Goal: Task Accomplishment & Management: Manage account settings

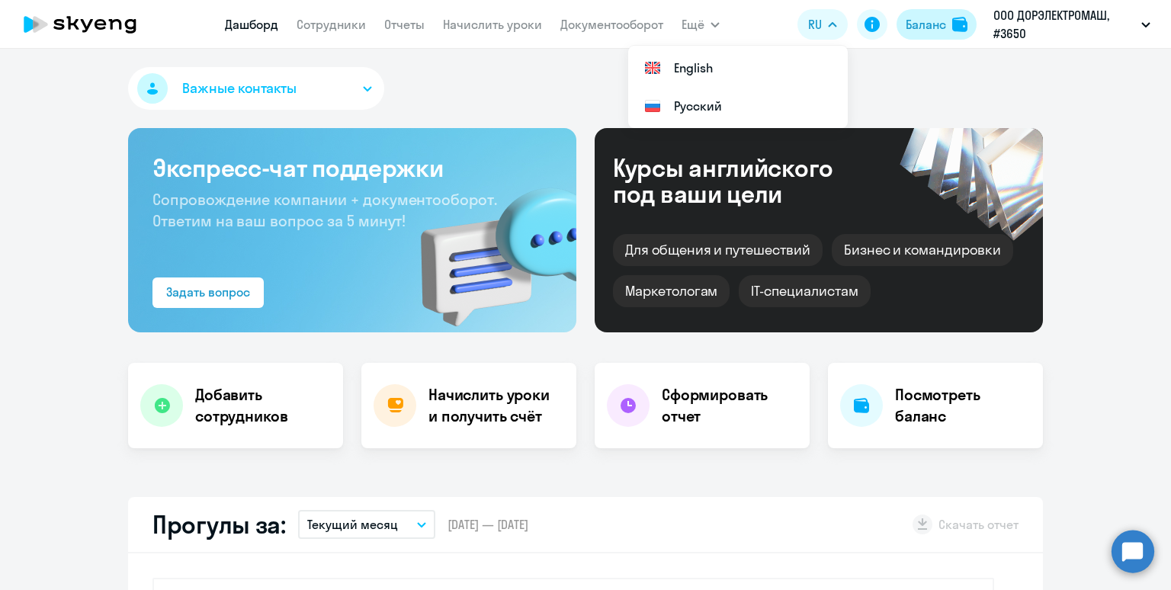
click at [922, 24] on div "Баланс" at bounding box center [926, 24] width 40 height 18
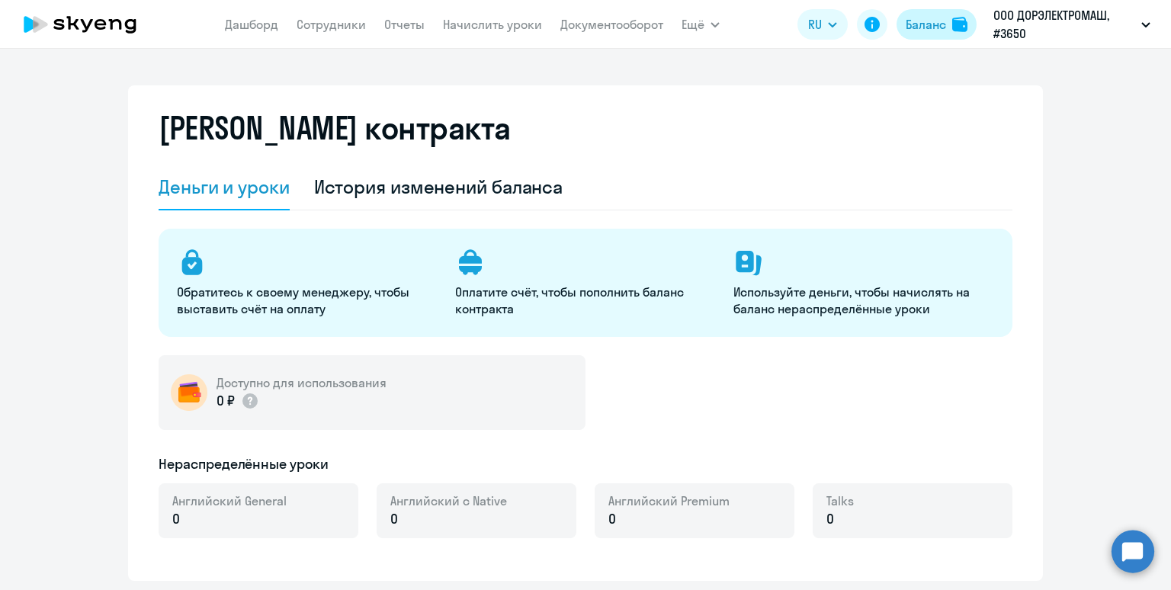
select select "english_adult_not_native_speaker"
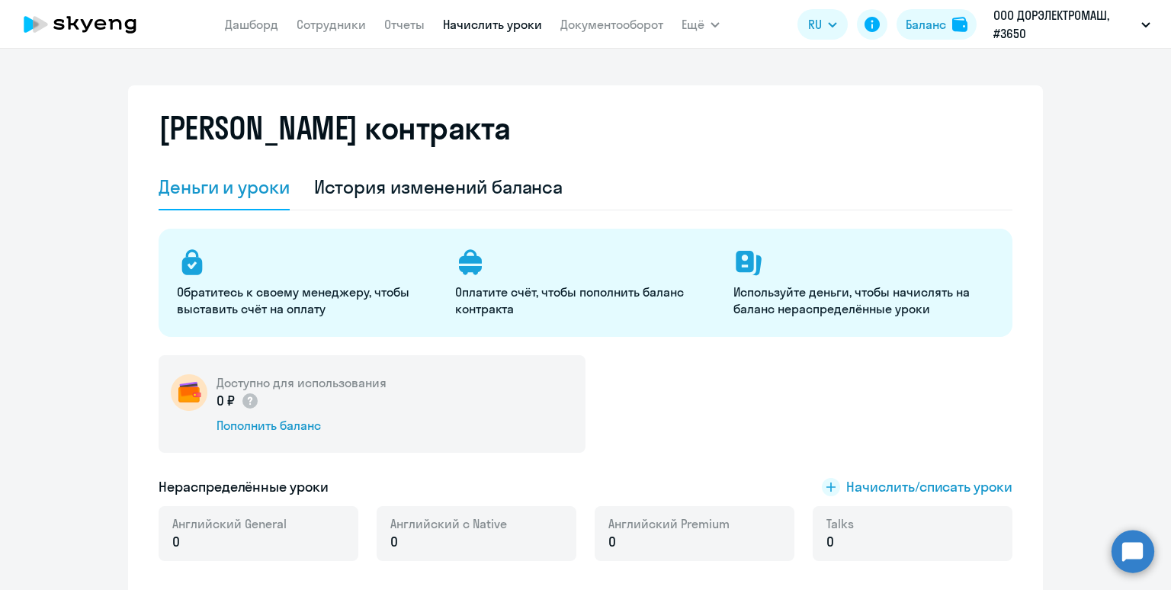
click at [495, 24] on link "Начислить уроки" at bounding box center [492, 24] width 99 height 15
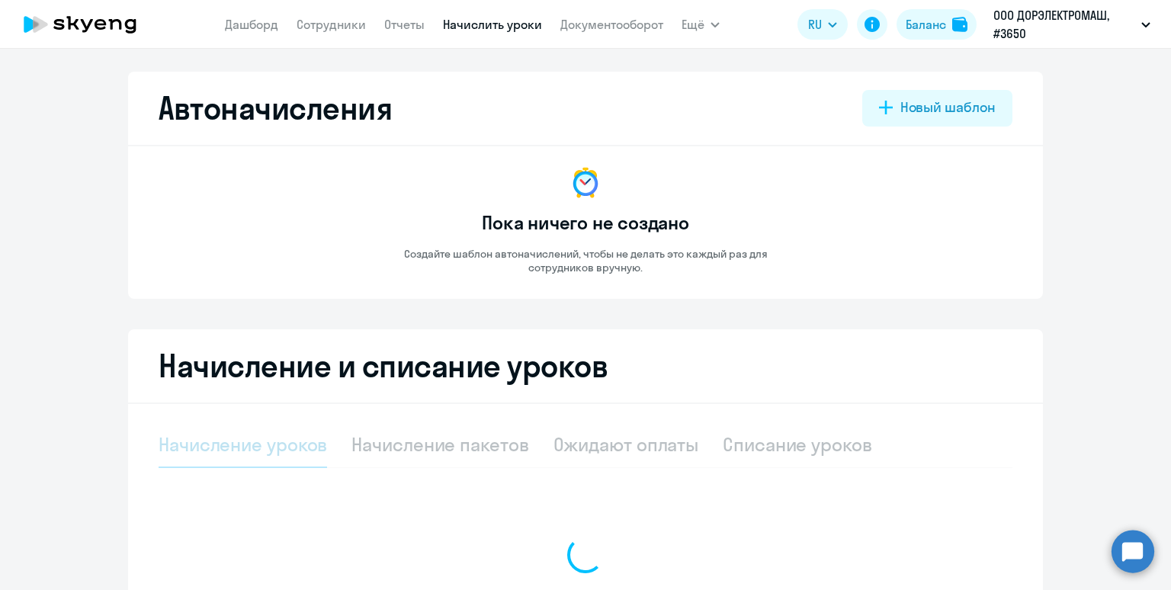
select select "10"
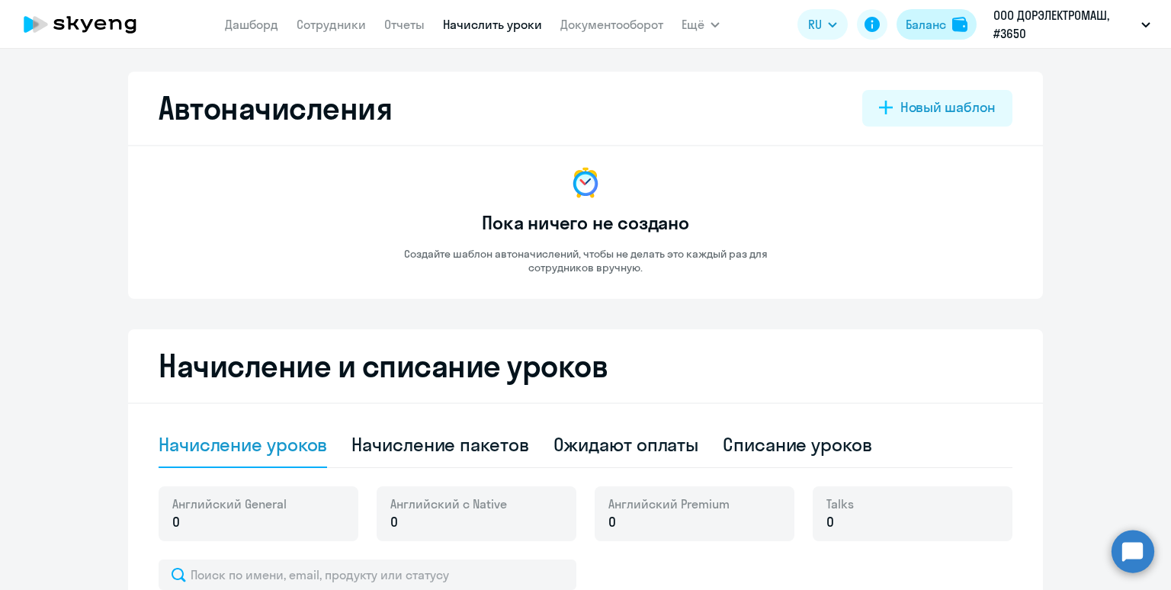
click at [927, 21] on div "Баланс" at bounding box center [926, 24] width 40 height 18
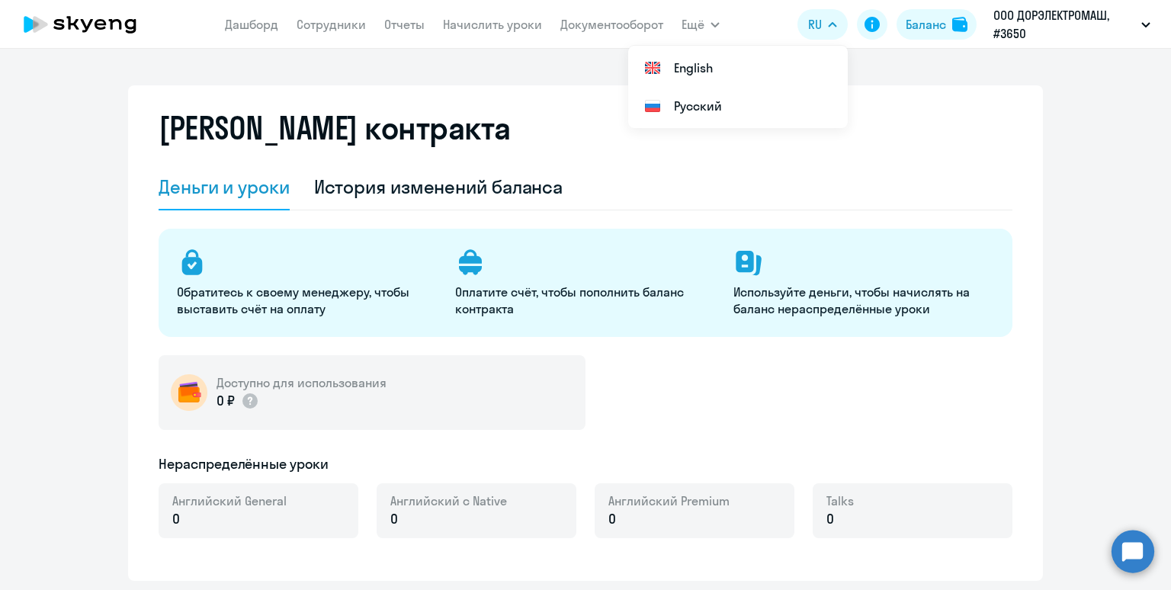
select select "english_adult_not_native_speaker"
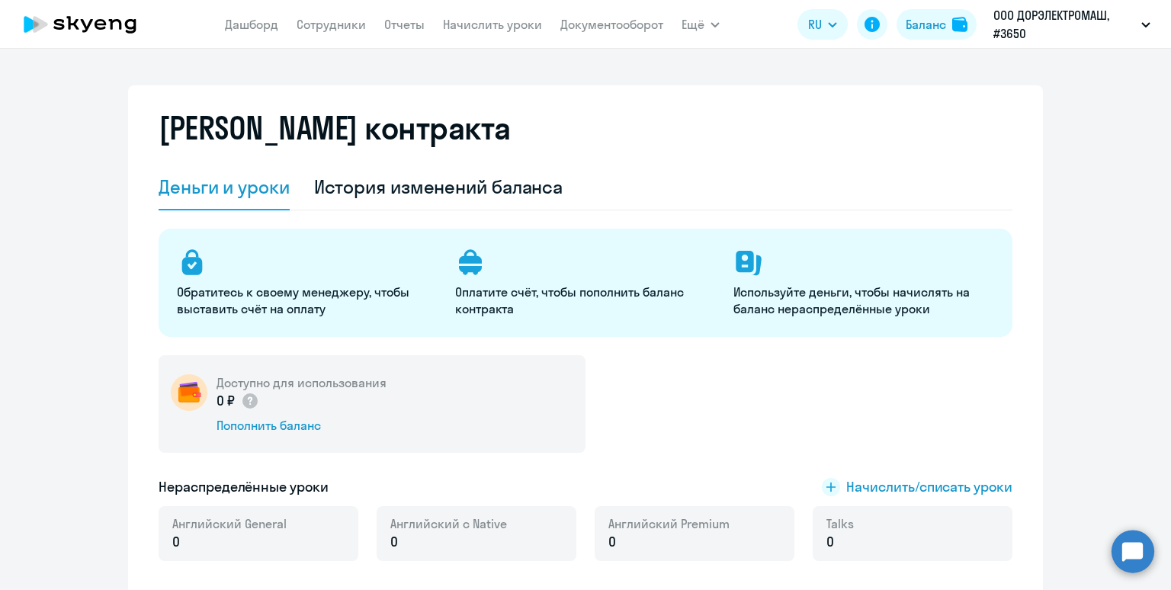
select select "english_adult_not_native_speaker"
click at [301, 26] on link "Сотрудники" at bounding box center [331, 24] width 69 height 15
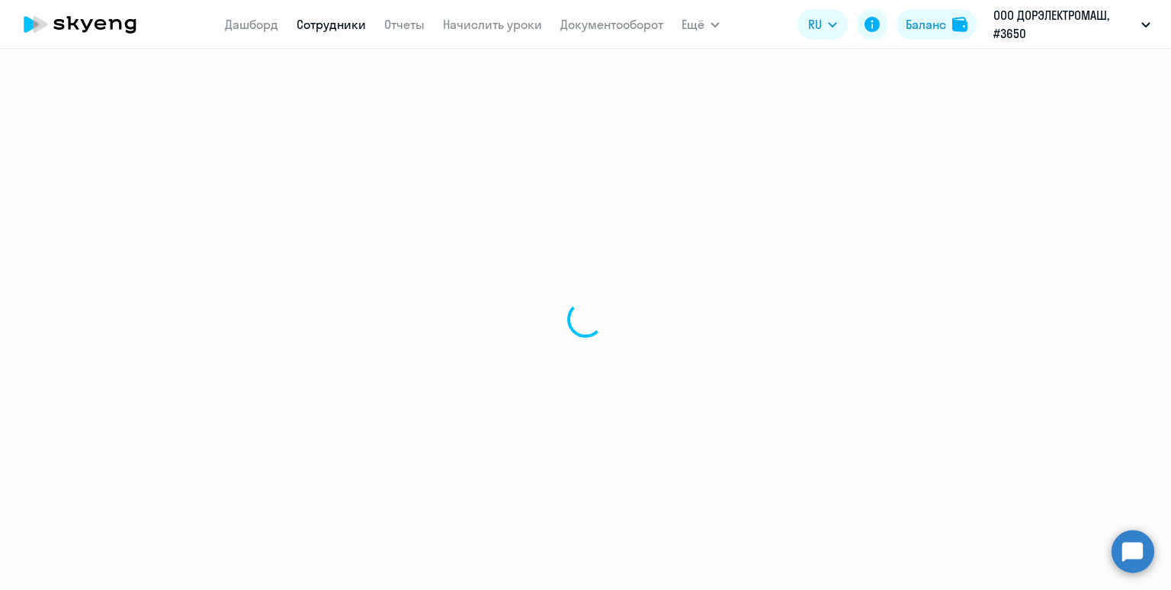
select select "30"
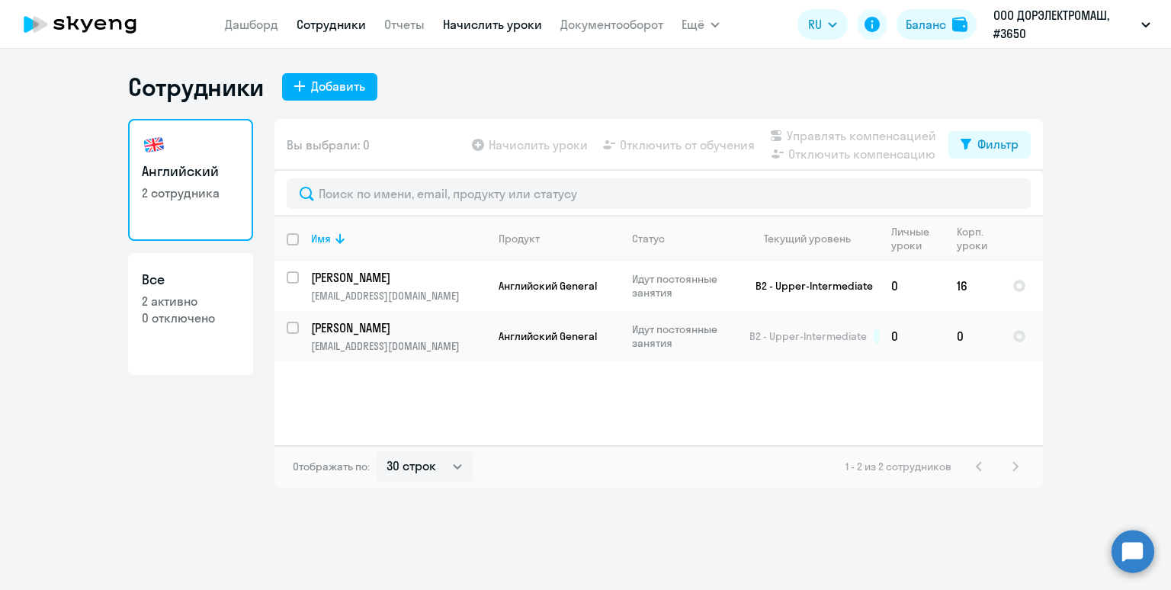
click at [463, 27] on link "Начислить уроки" at bounding box center [492, 24] width 99 height 15
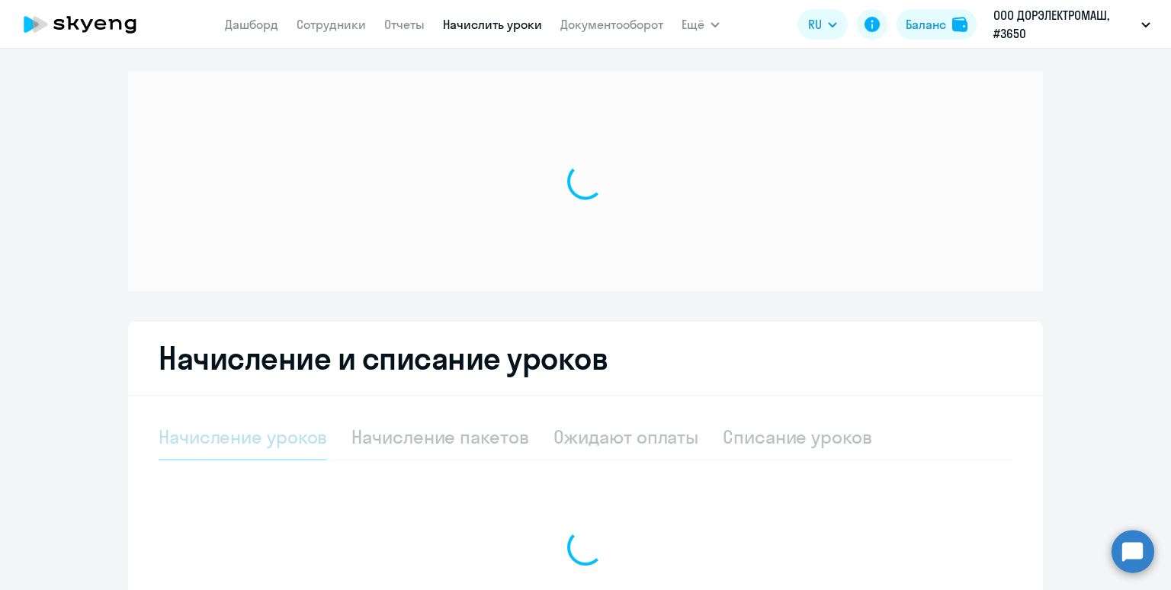
select select "10"
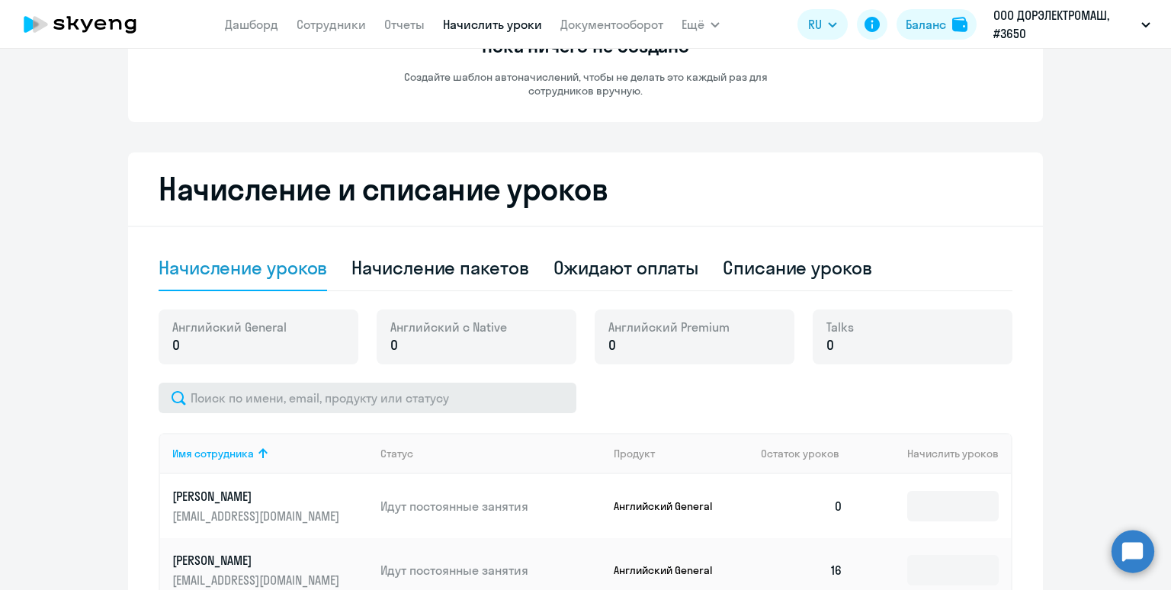
scroll to position [264, 0]
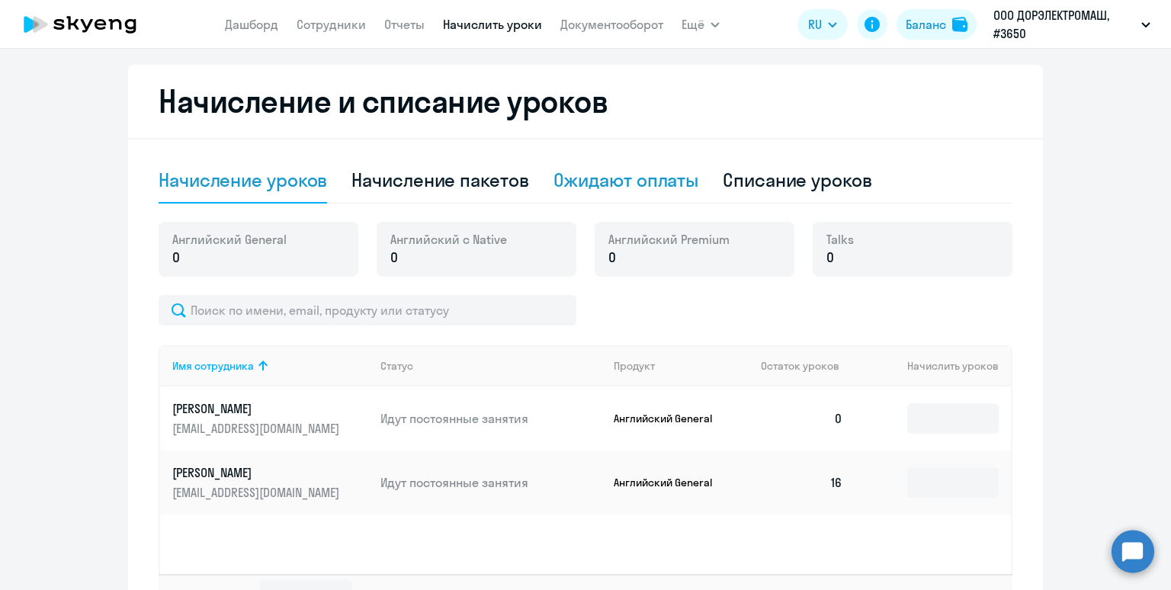
click at [593, 184] on div "Ожидают оплаты" at bounding box center [626, 180] width 146 height 24
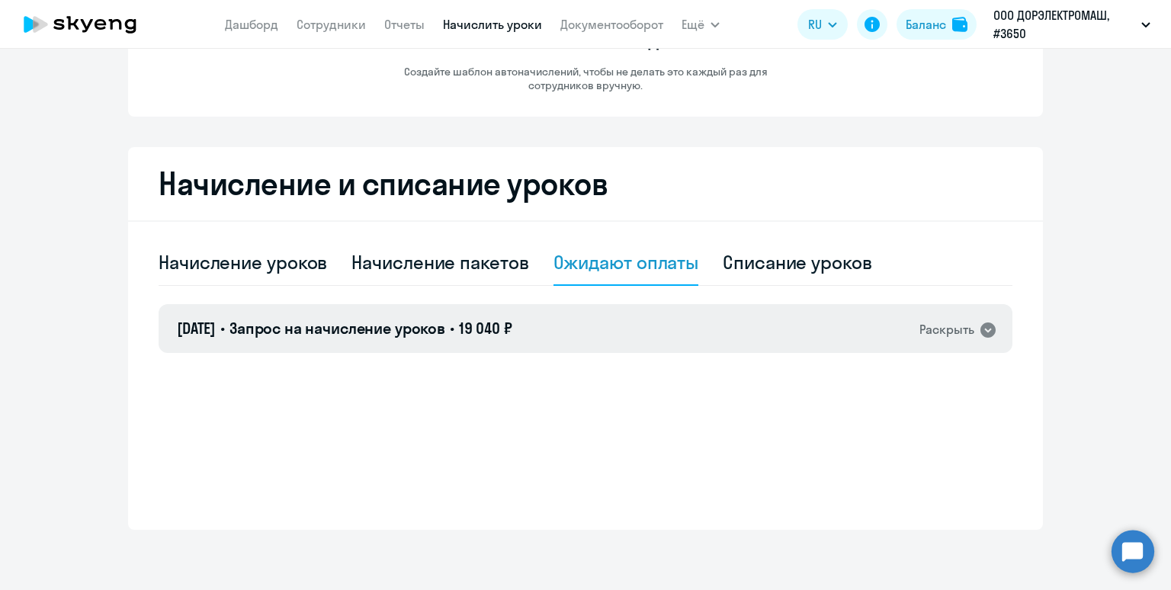
click at [582, 335] on div "[DATE] • Запрос на начисление уроков • 19 040 ₽ Раскрыть" at bounding box center [586, 328] width 854 height 49
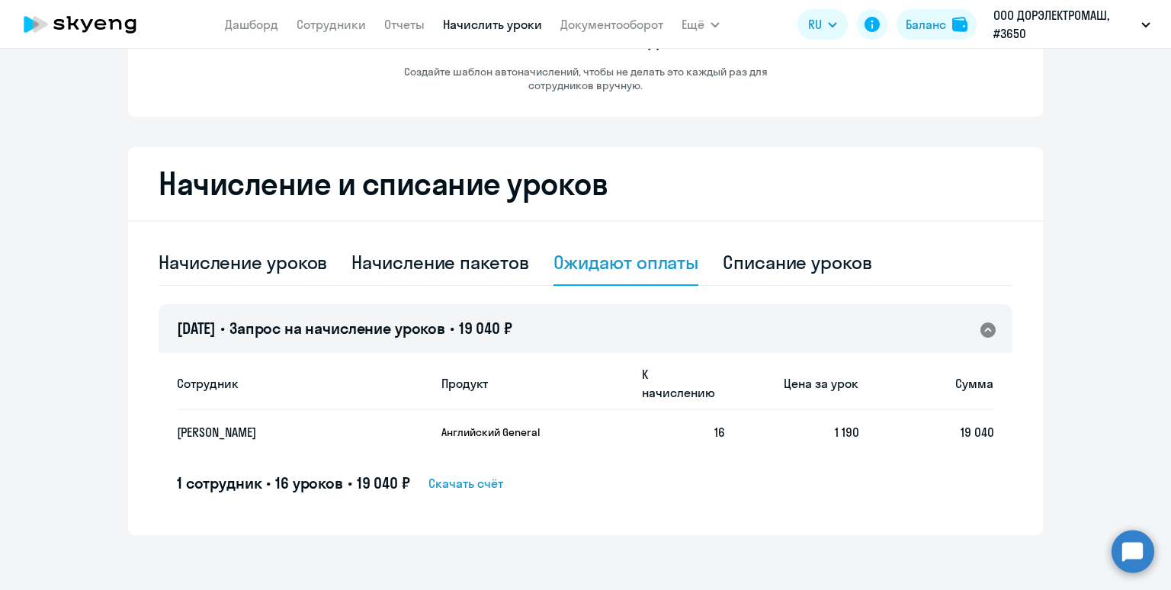
scroll to position [166, 0]
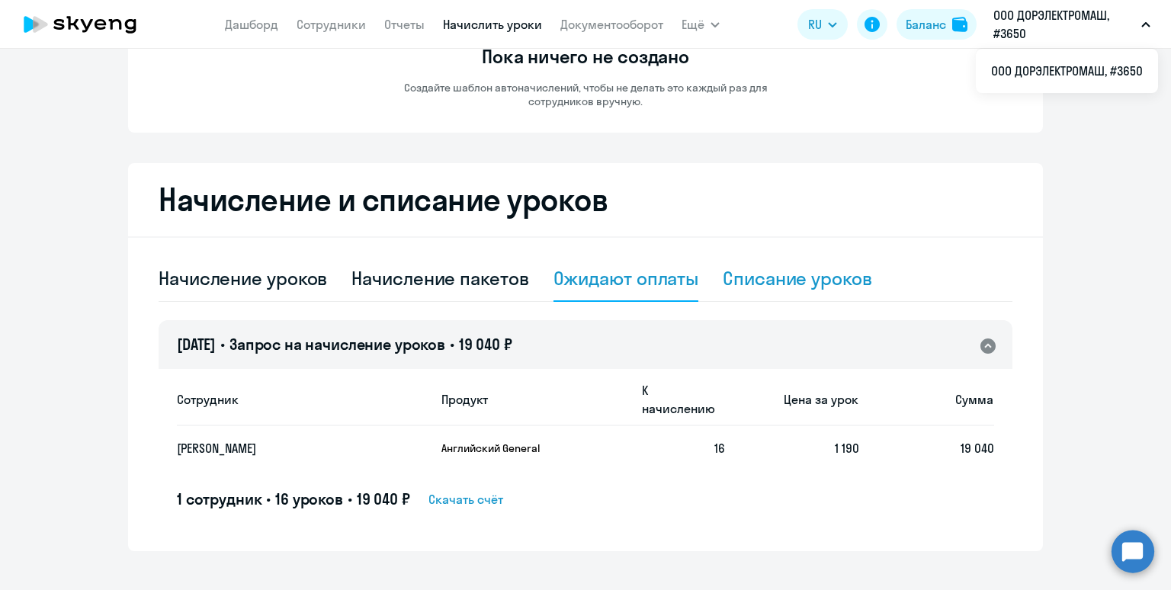
click at [784, 295] on div "Списание уроков" at bounding box center [797, 279] width 149 height 46
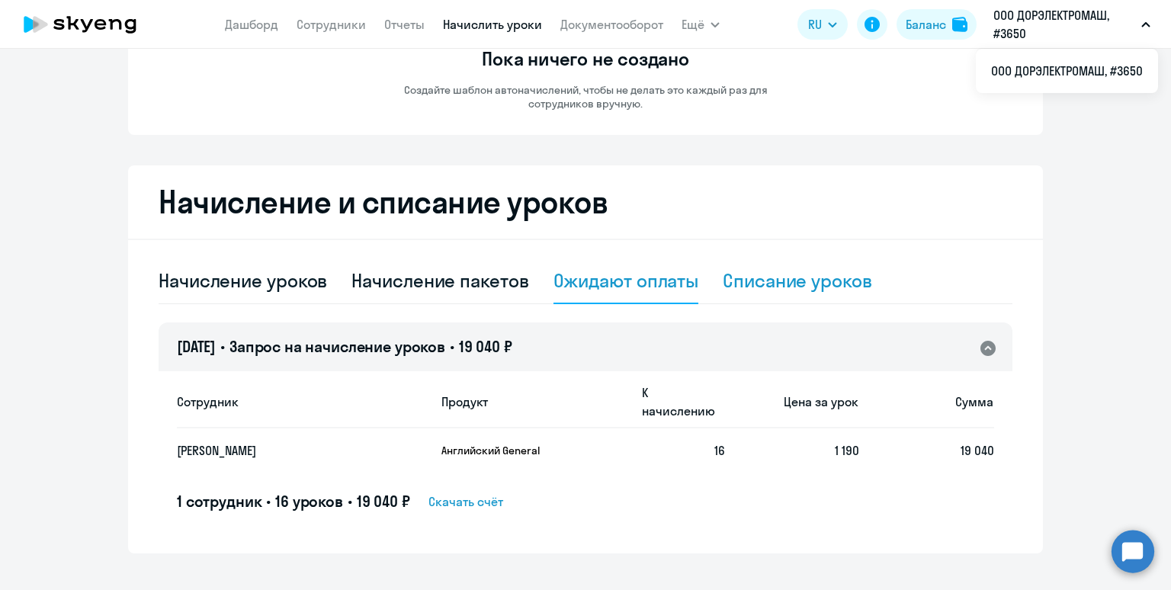
select select "10"
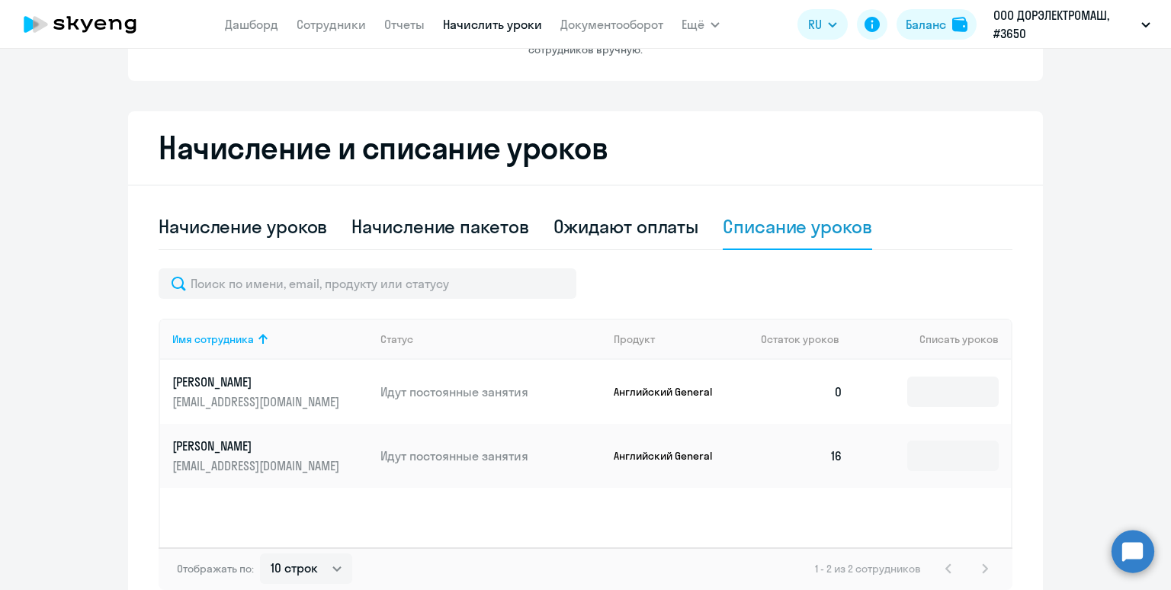
scroll to position [303, 0]
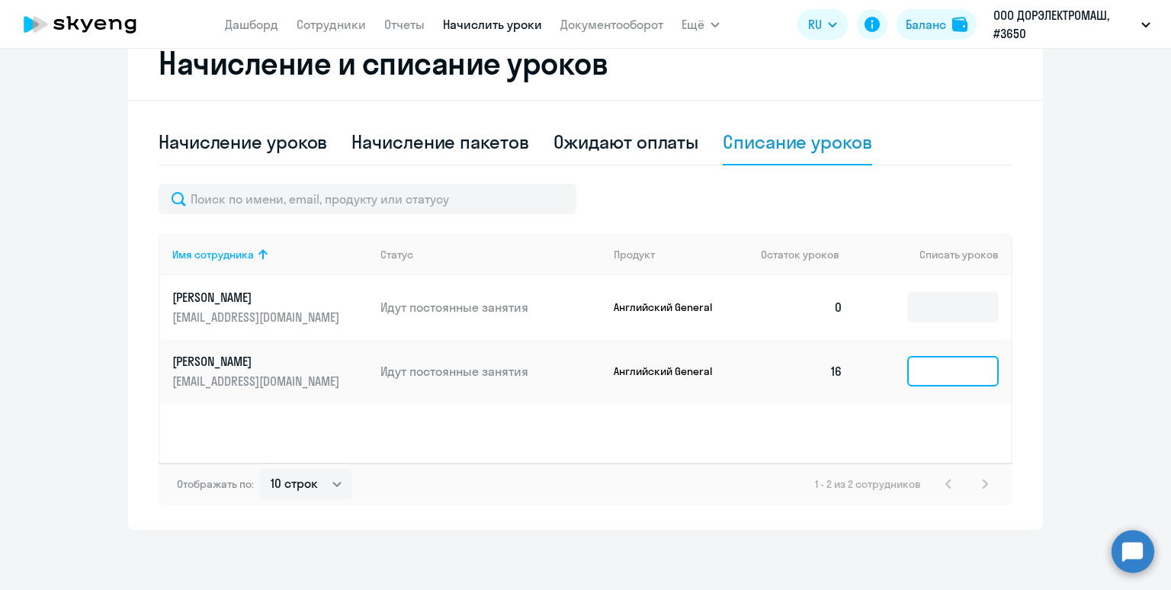
click at [925, 367] on input at bounding box center [952, 371] width 91 height 30
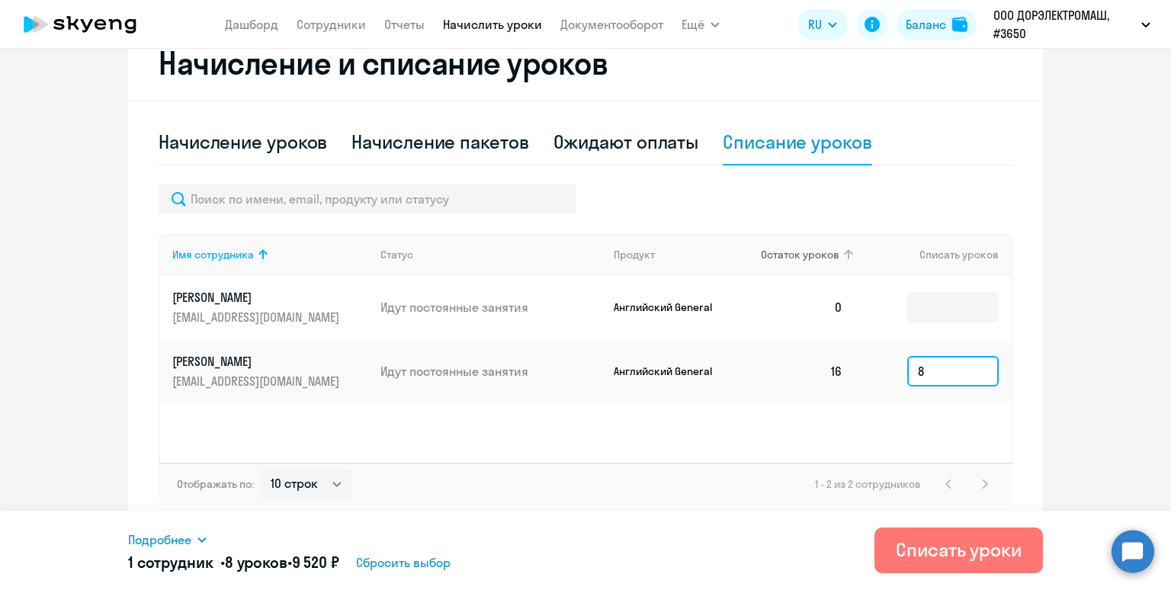
type input "8"
click at [415, 133] on div "Начисление пакетов" at bounding box center [439, 142] width 177 height 24
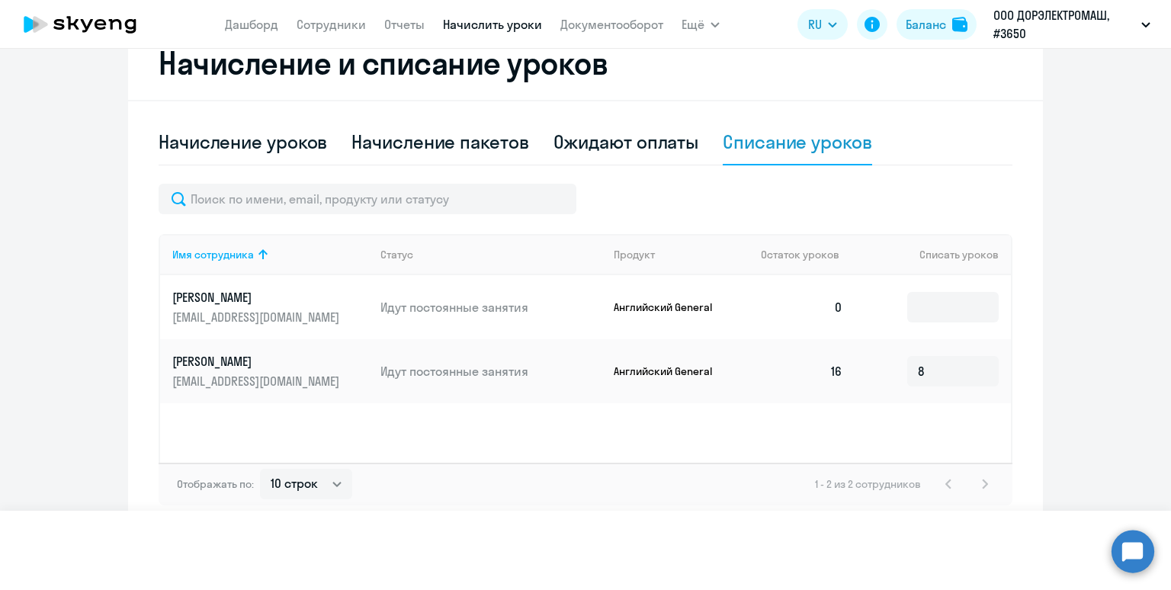
select select "10"
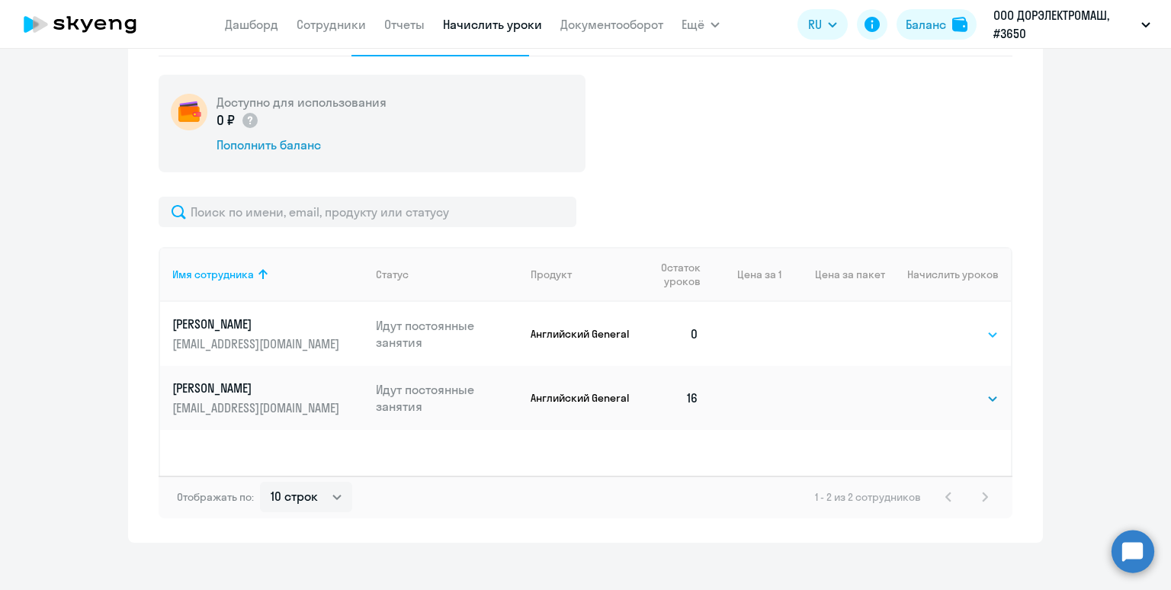
scroll to position [419, 0]
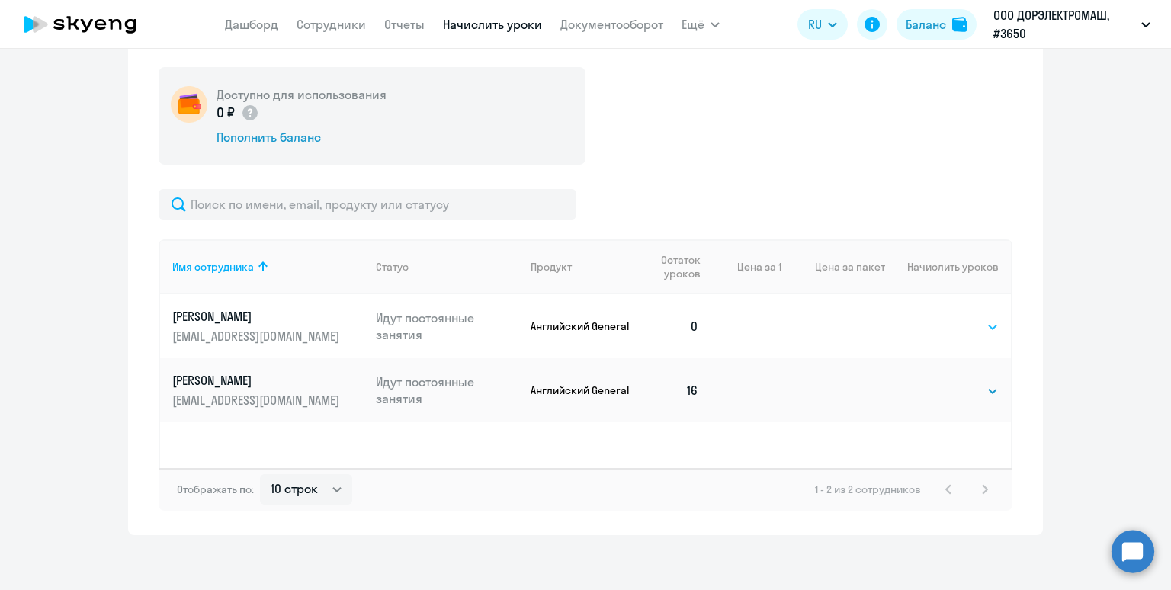
click at [983, 320] on select "Выбрать 4 8 16 32 64 96 128" at bounding box center [967, 327] width 63 height 18
select select "8"
click at [936, 318] on select "Выбрать 4 8 16 32 64 96 128" at bounding box center [967, 327] width 63 height 18
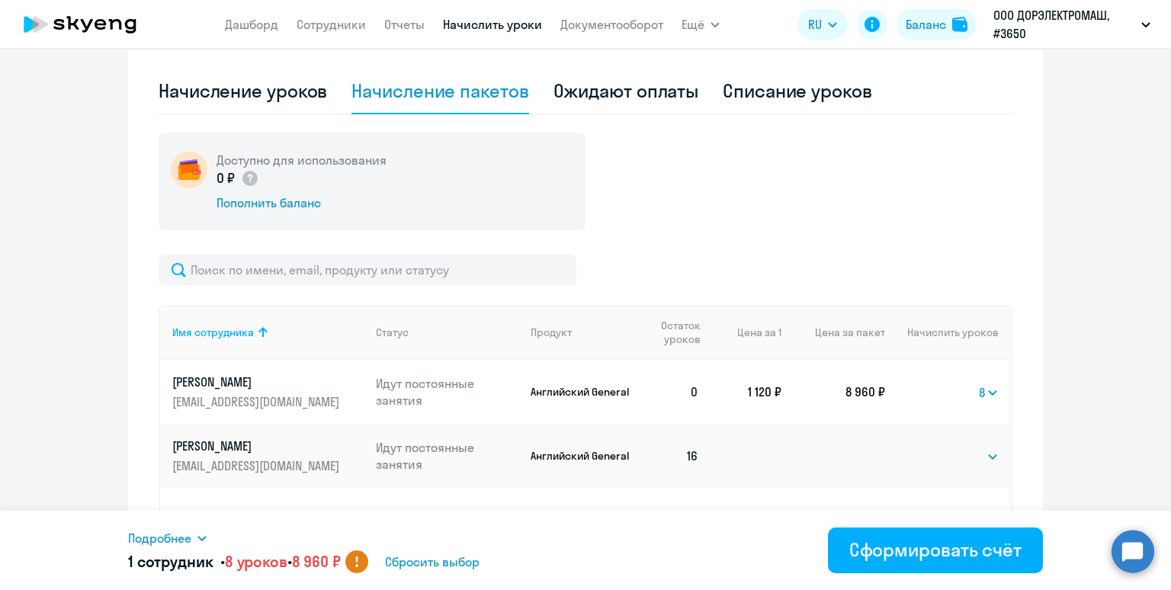
scroll to position [348, 0]
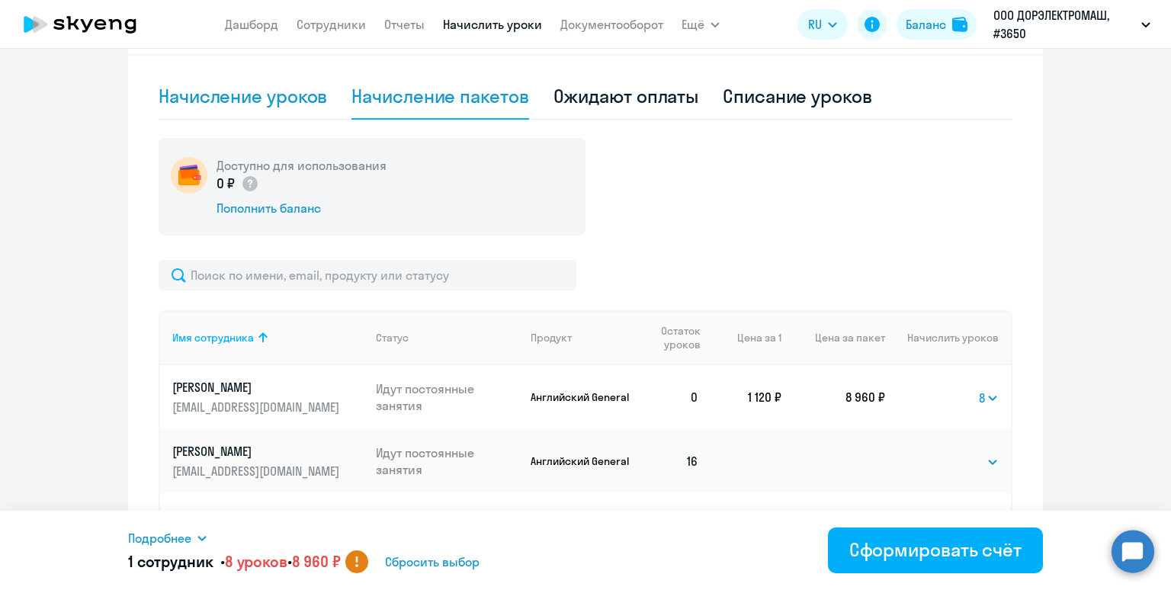
click at [237, 101] on div "Начисление уроков" at bounding box center [243, 96] width 168 height 24
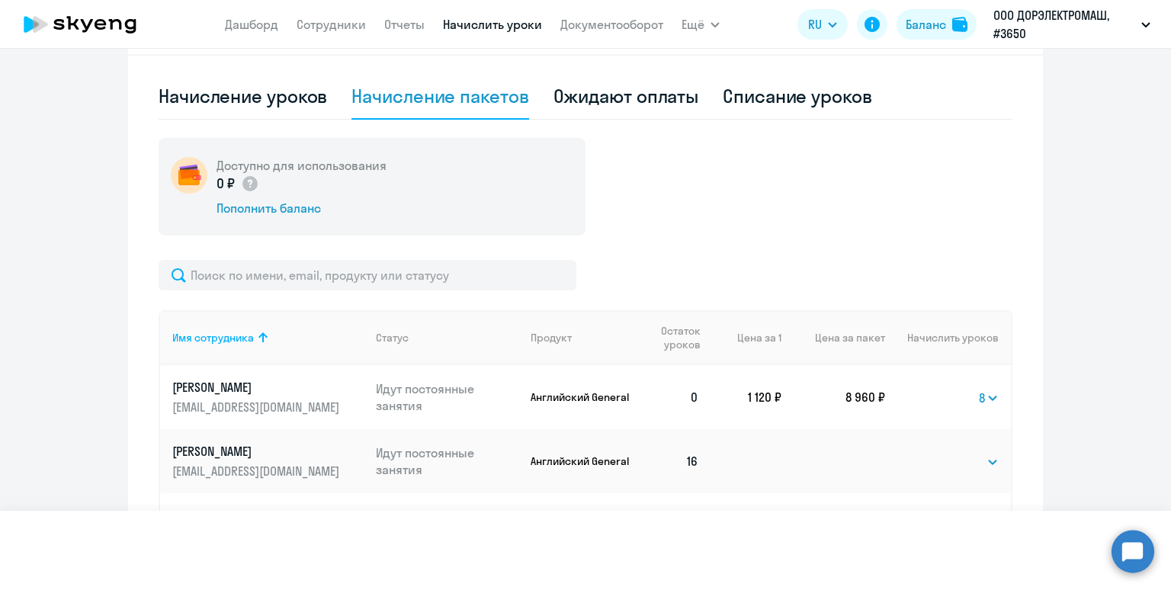
select select "10"
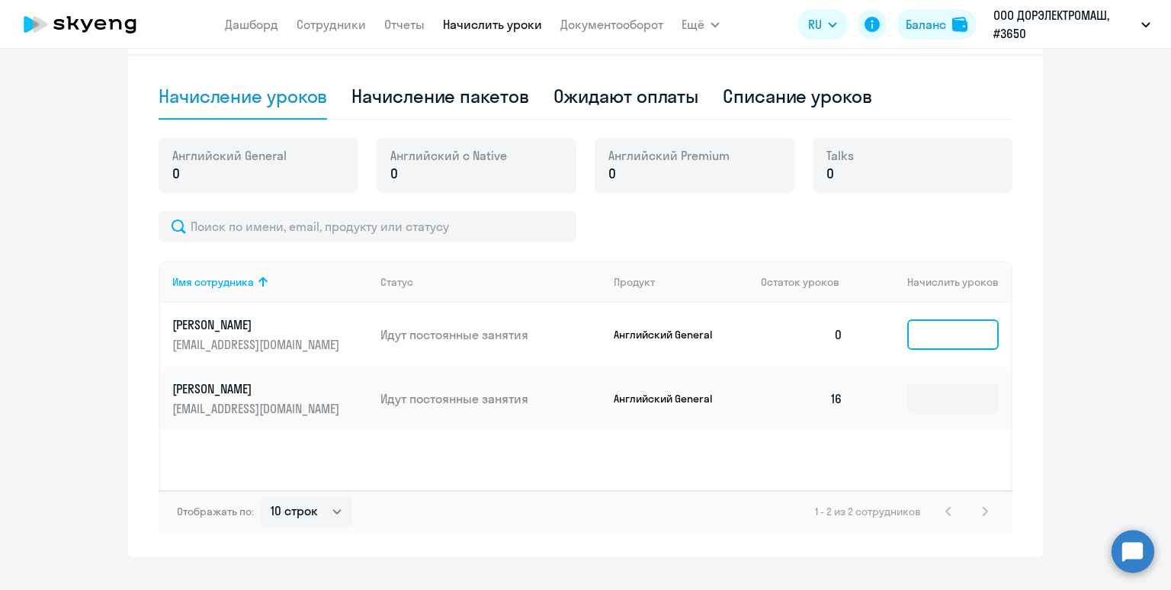
click at [953, 333] on input at bounding box center [952, 334] width 91 height 30
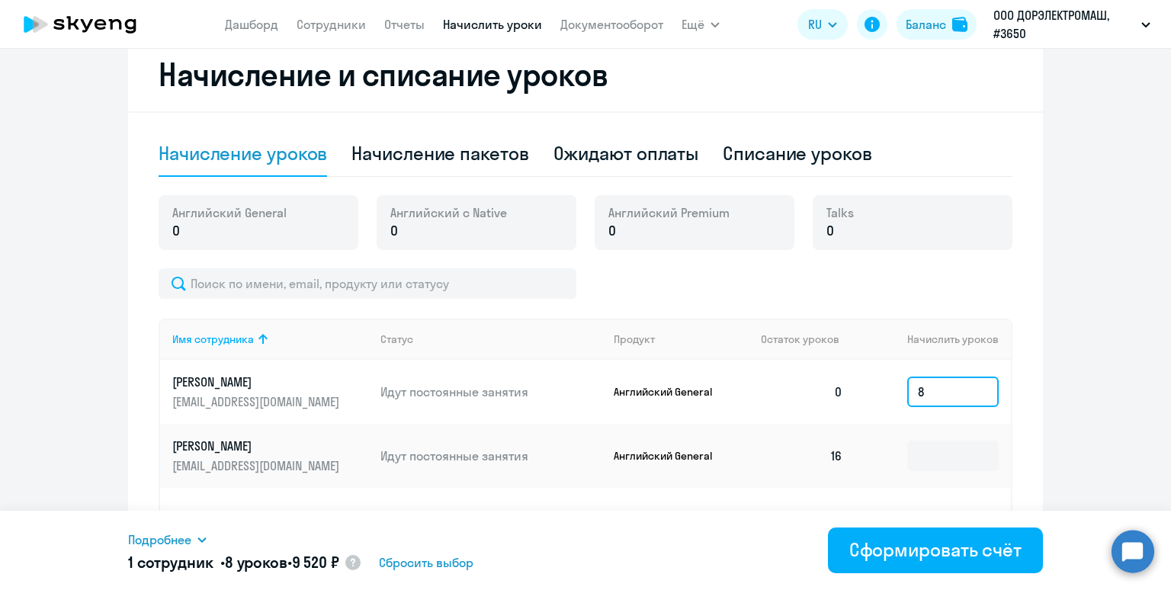
scroll to position [287, 0]
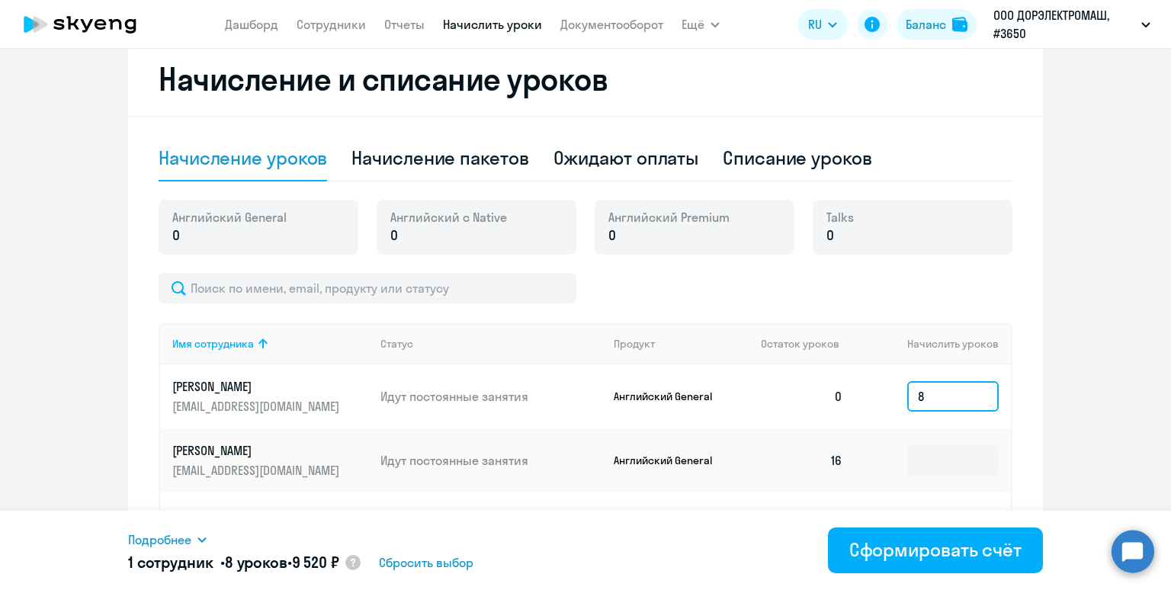
type input "8"
click at [762, 156] on div "Списание уроков" at bounding box center [797, 158] width 149 height 24
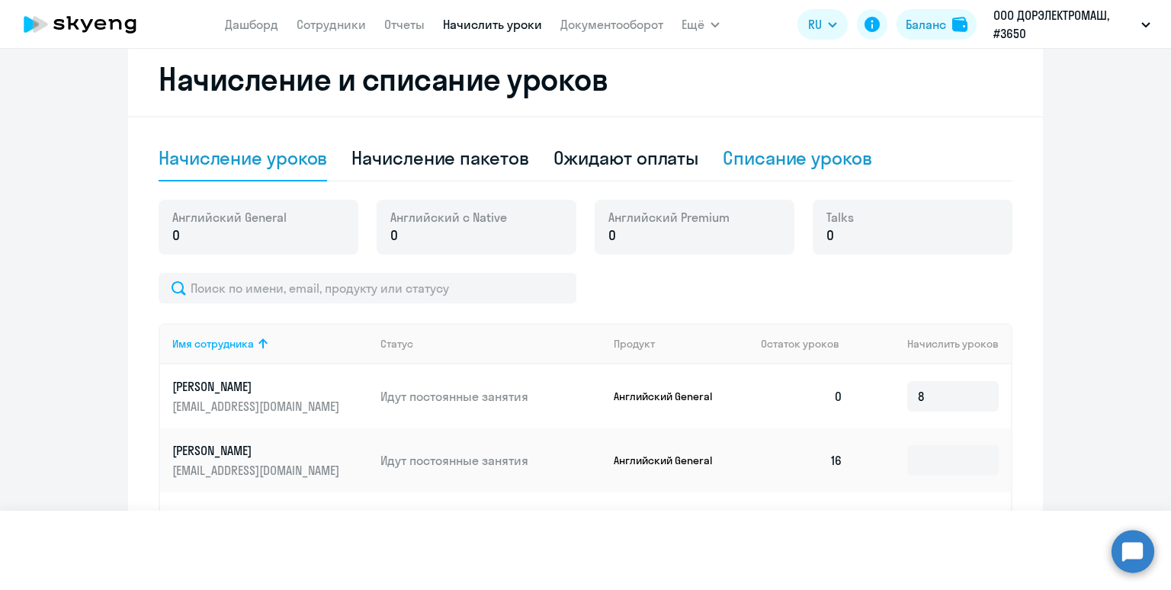
select select "10"
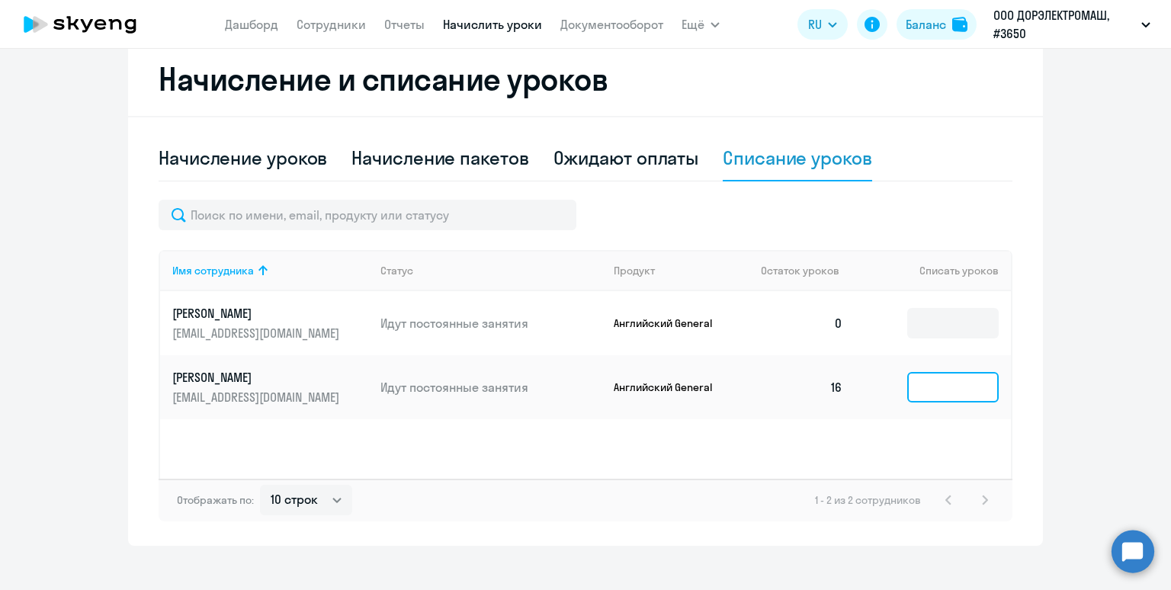
click at [931, 381] on input at bounding box center [952, 387] width 91 height 30
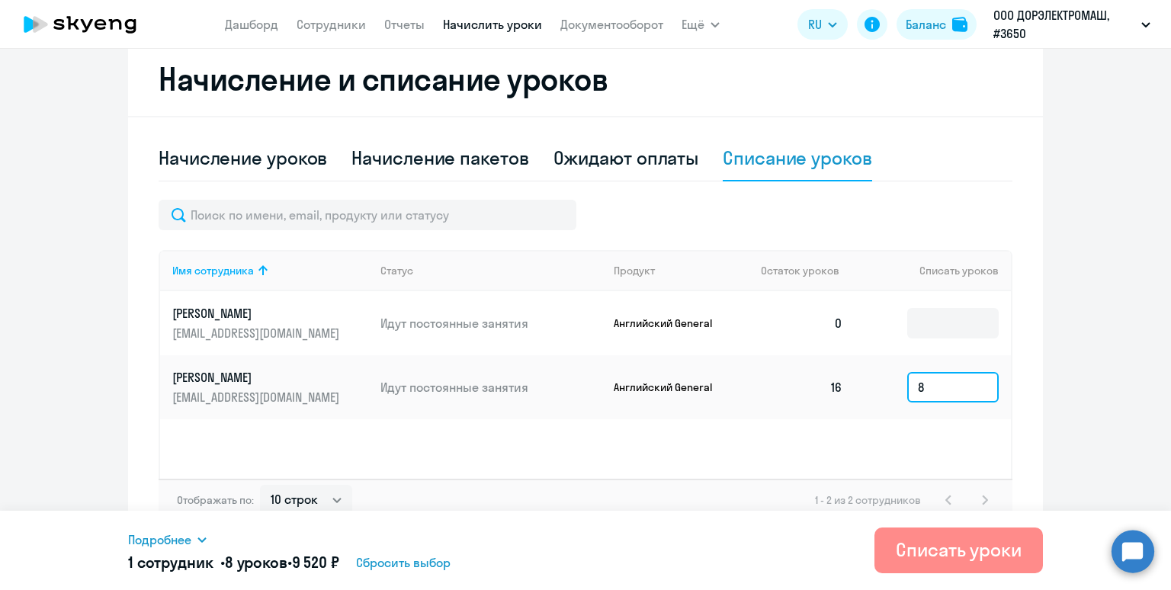
type input "8"
click at [934, 548] on div "Списать уроки" at bounding box center [959, 549] width 126 height 24
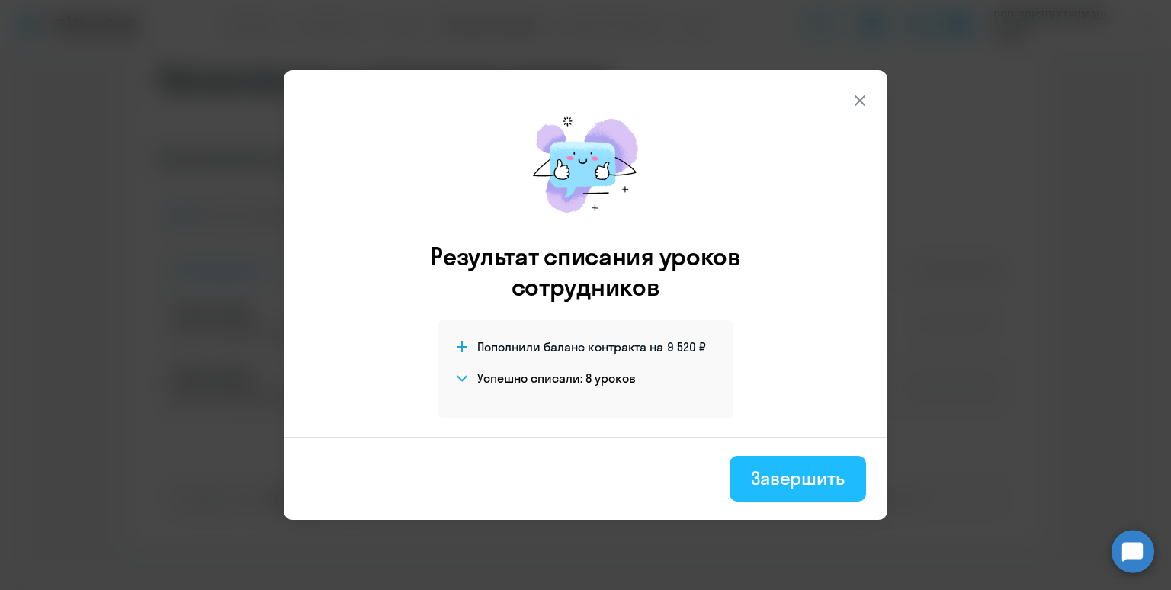
click at [777, 483] on div "Завершить" at bounding box center [798, 478] width 94 height 24
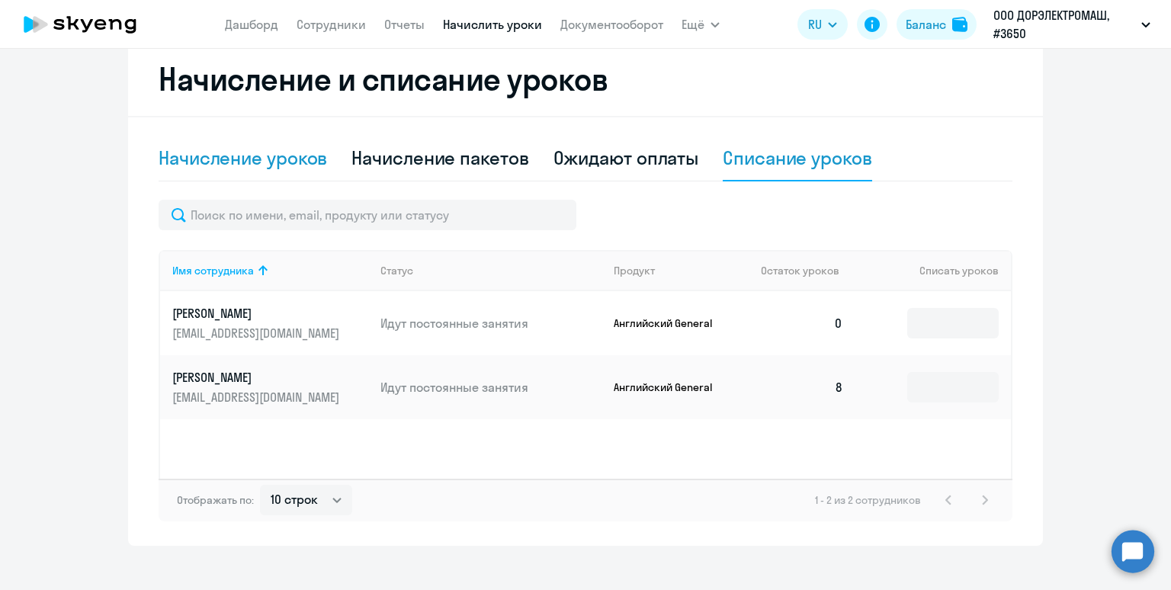
click at [231, 157] on div "Начисление уроков" at bounding box center [243, 158] width 168 height 24
select select "10"
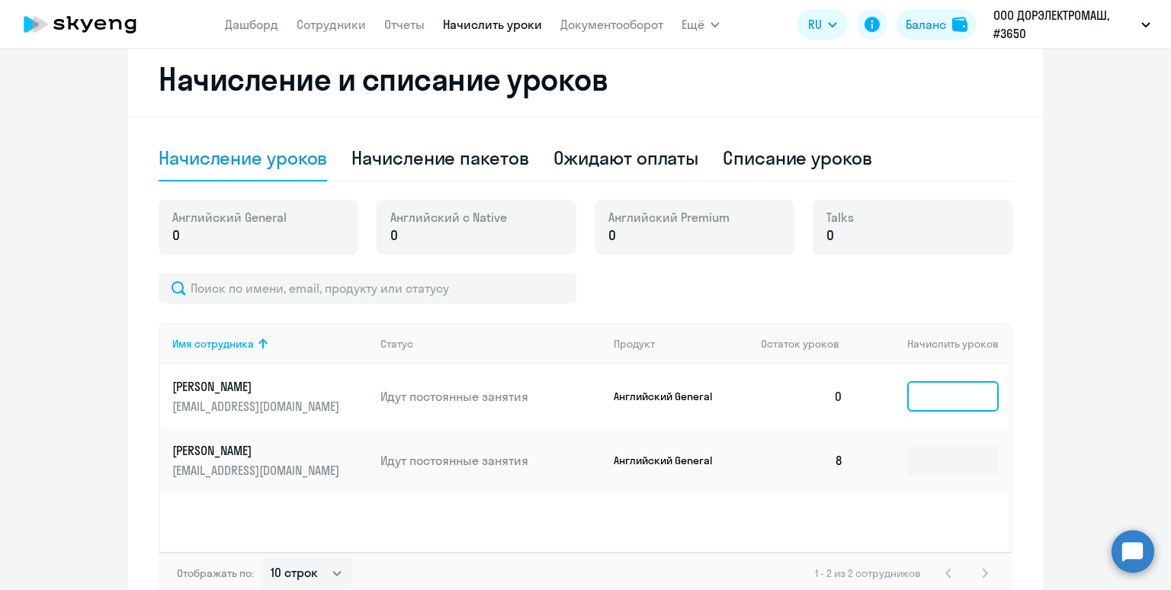
click at [939, 401] on input at bounding box center [952, 396] width 91 height 30
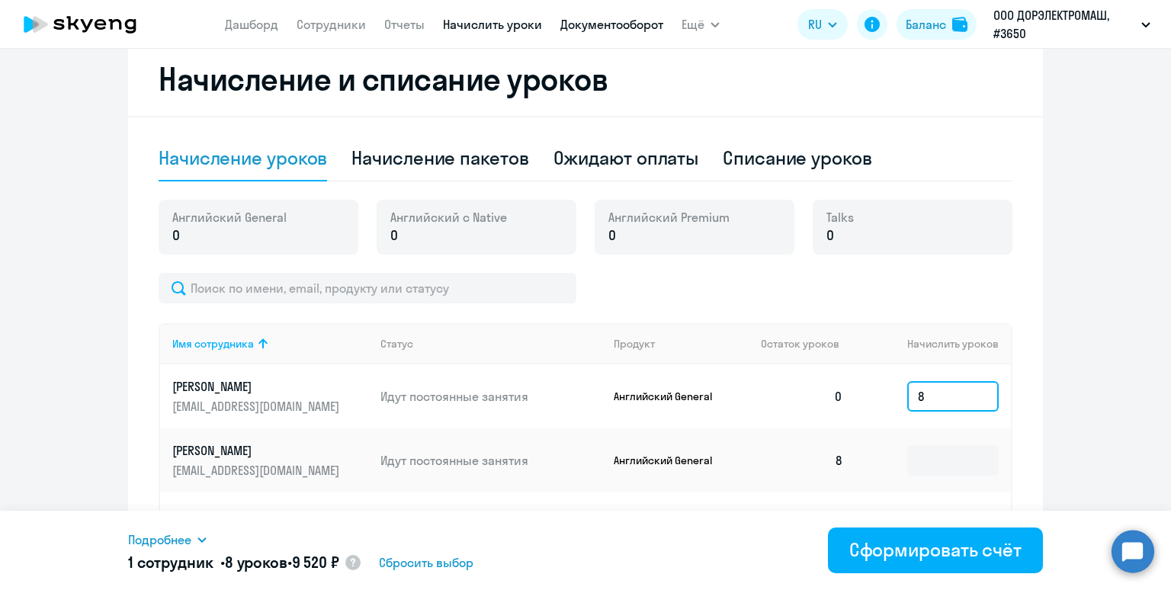
type input "8"
click at [932, 27] on div "Баланс" at bounding box center [926, 24] width 40 height 18
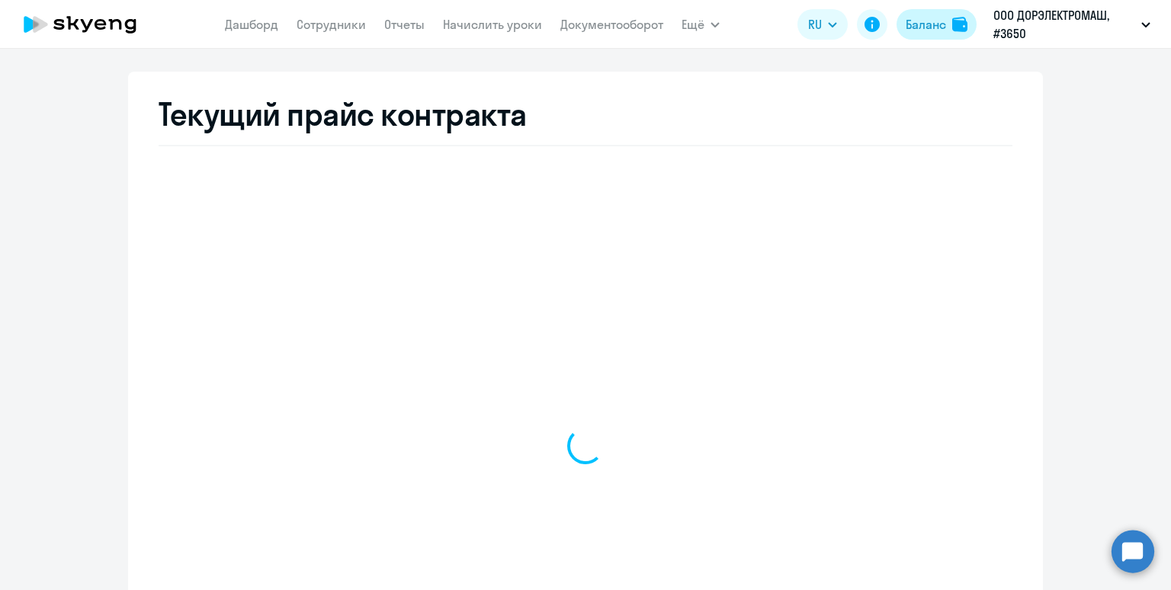
select select "english_adult_not_native_speaker"
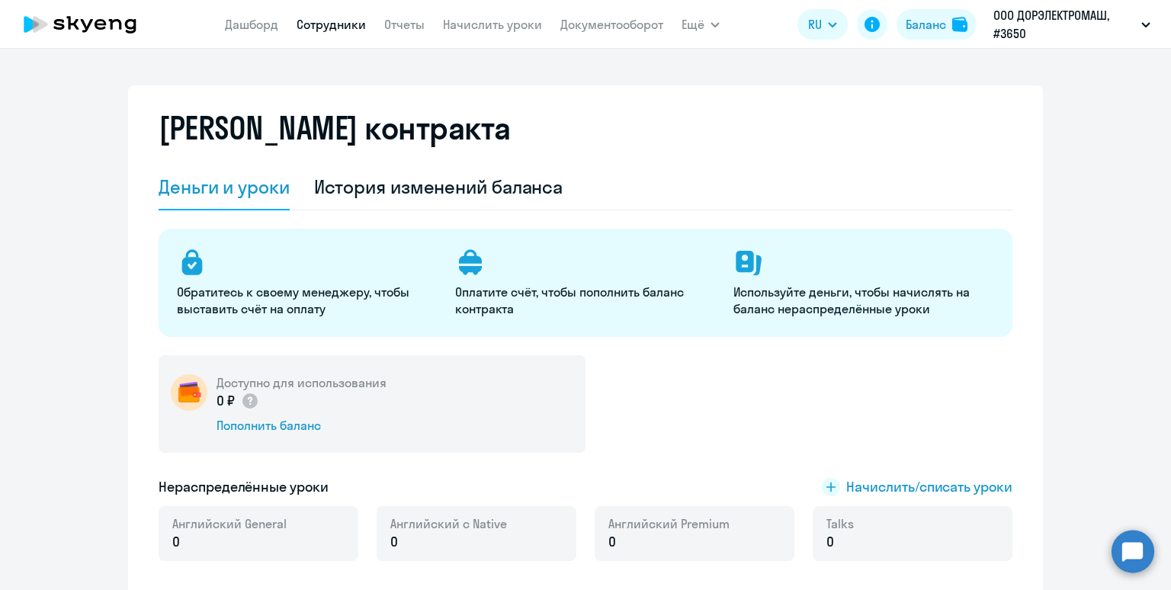
click at [318, 22] on link "Сотрудники" at bounding box center [331, 24] width 69 height 15
select select "30"
select select "english_adult_not_native_speaker"
click at [470, 24] on link "Начислить уроки" at bounding box center [492, 24] width 99 height 15
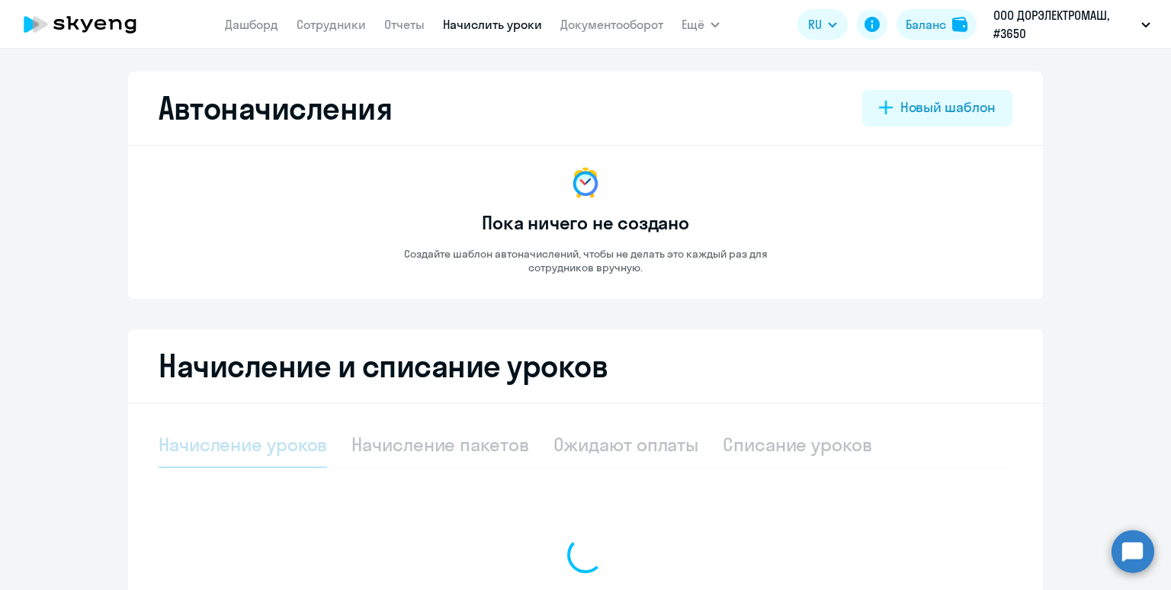
select select "10"
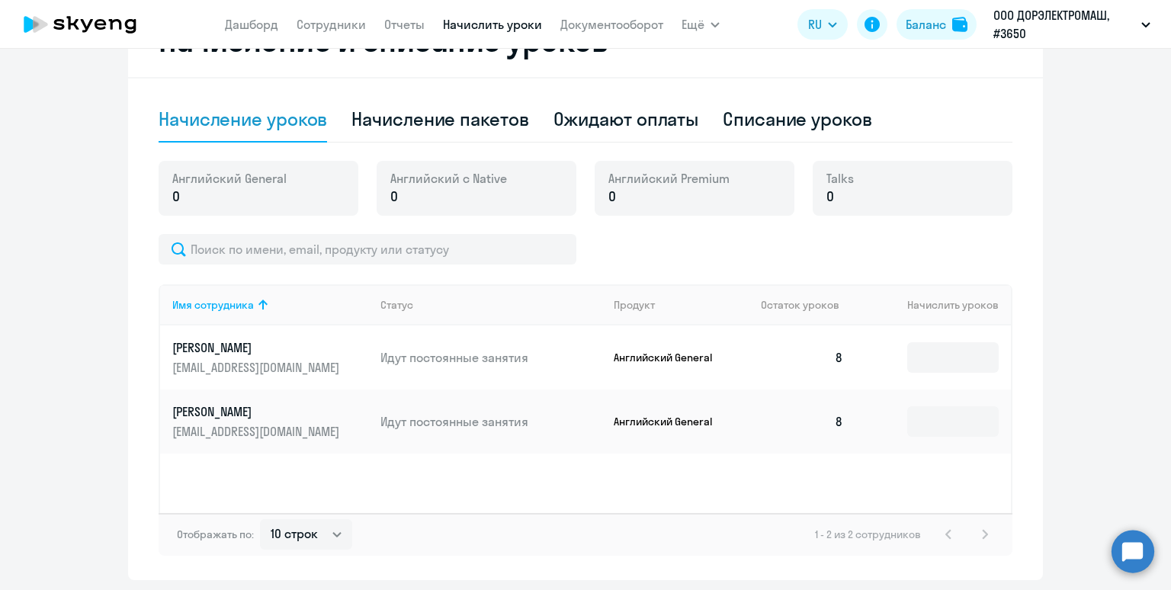
scroll to position [326, 0]
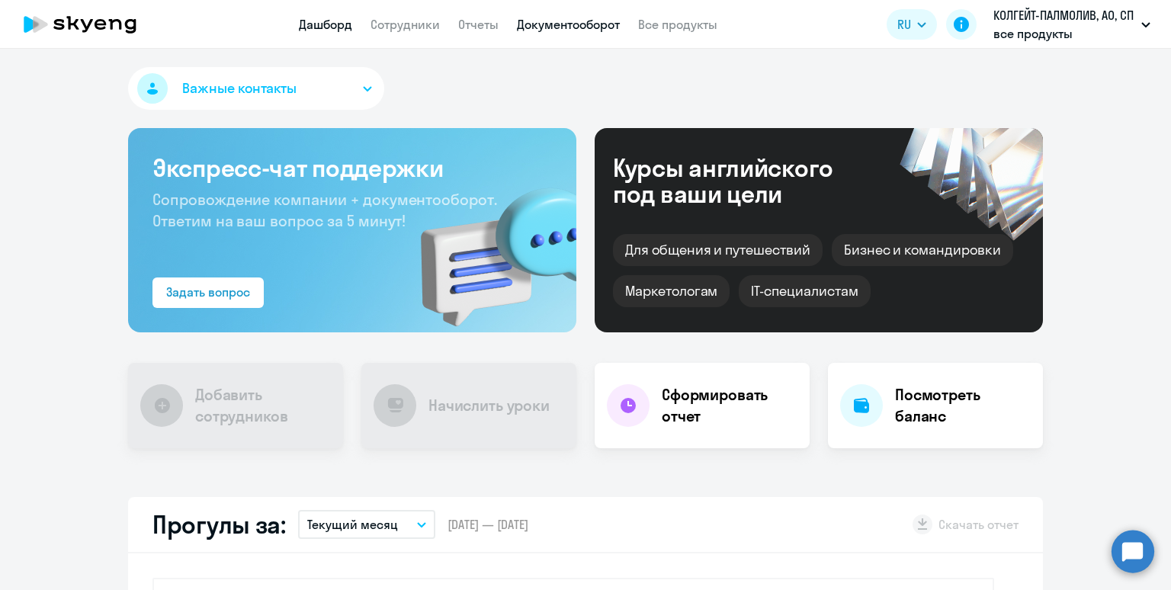
select select "30"
